Goal: Transaction & Acquisition: Subscribe to service/newsletter

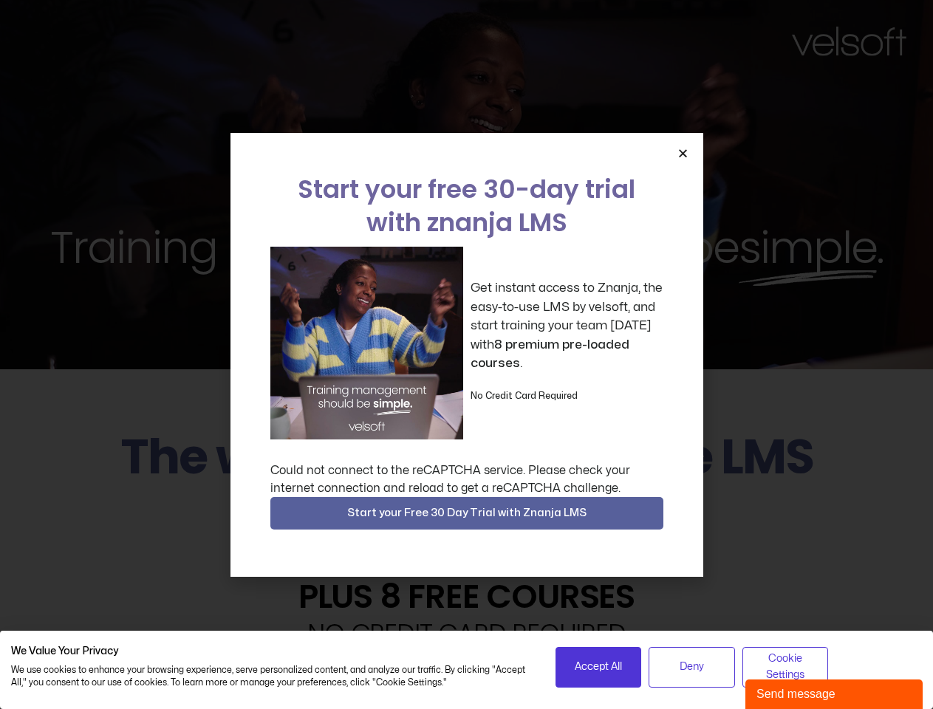
click at [466, 355] on div "Get instant access to Znanja, the easy-to-use LMS by velsoft, and start trainin…" at bounding box center [466, 343] width 393 height 193
click at [683, 153] on icon "Close" at bounding box center [682, 153] width 11 height 11
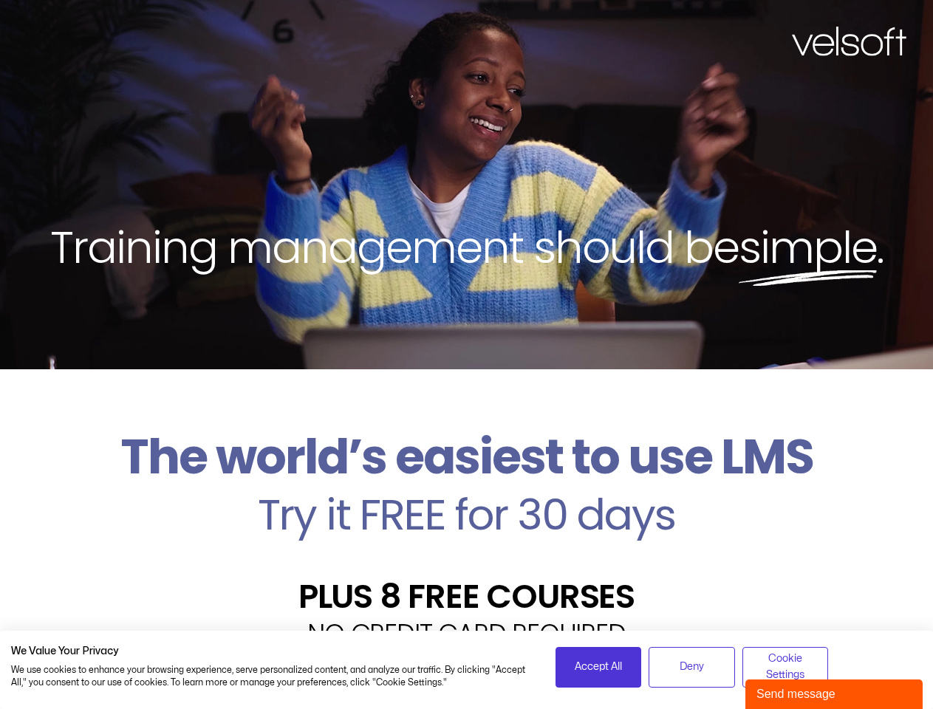
click at [467, 513] on h2 "Try it FREE for 30 days" at bounding box center [466, 514] width 911 height 43
click at [598, 667] on span "Accept All" at bounding box center [598, 667] width 47 height 16
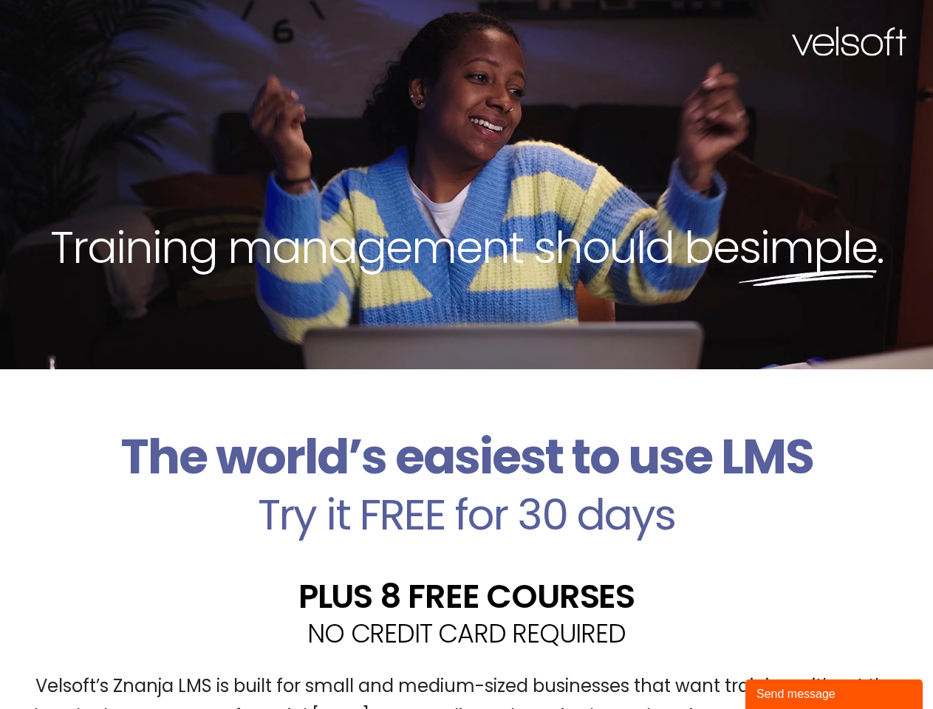
click at [691, 667] on div "Velsoft’s Znanja LMS is built for small and medium-sized businesses that want t…" at bounding box center [466, 708] width 911 height 108
click at [785, 667] on div "Velsoft’s Znanja LMS is built for small and medium-sized businesses that want t…" at bounding box center [466, 708] width 911 height 108
click at [834, 694] on div "Send message" at bounding box center [833, 695] width 155 height 18
